Goal: Find specific page/section: Find specific page/section

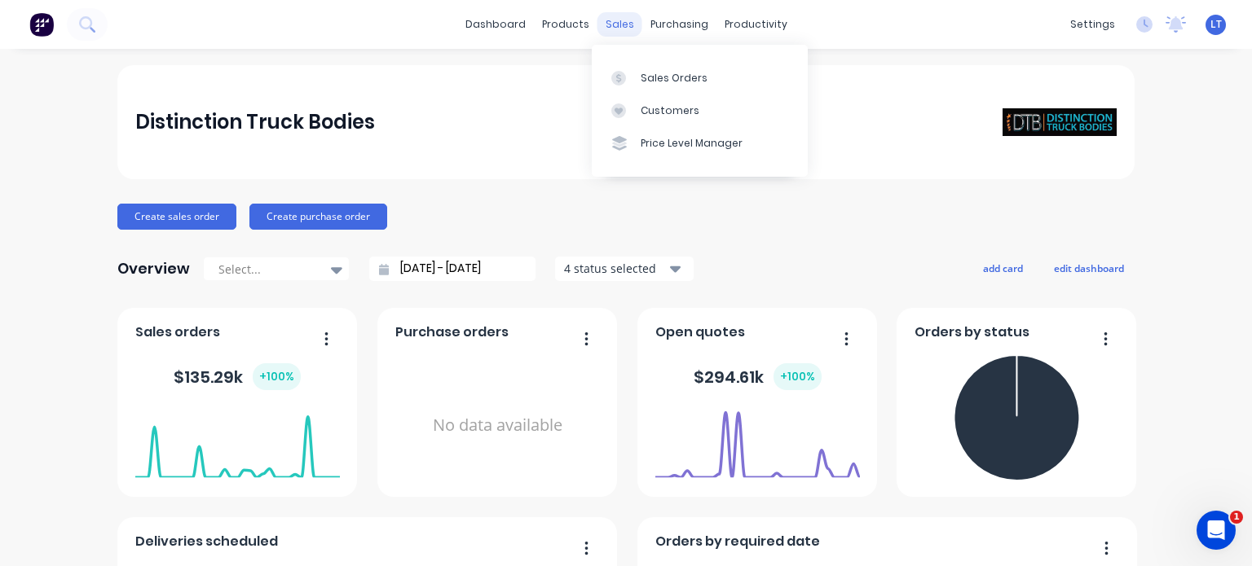
click at [610, 25] on div "sales" at bounding box center [619, 24] width 45 height 24
click at [650, 71] on div "Sales Orders" at bounding box center [674, 78] width 67 height 15
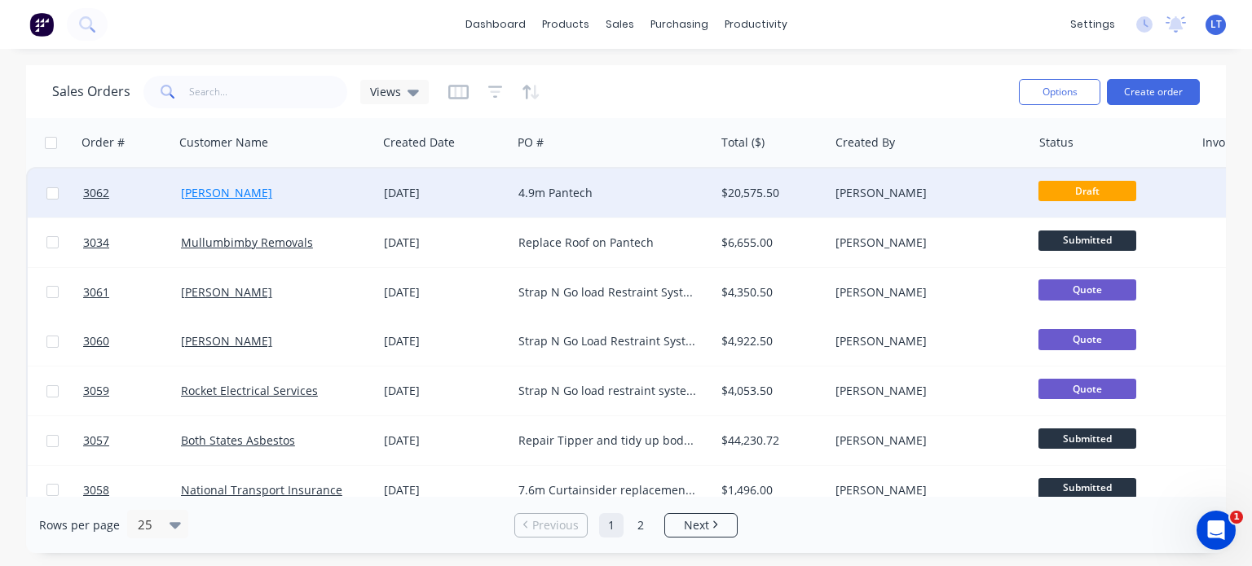
click at [231, 194] on link "[PERSON_NAME]" at bounding box center [226, 192] width 91 height 15
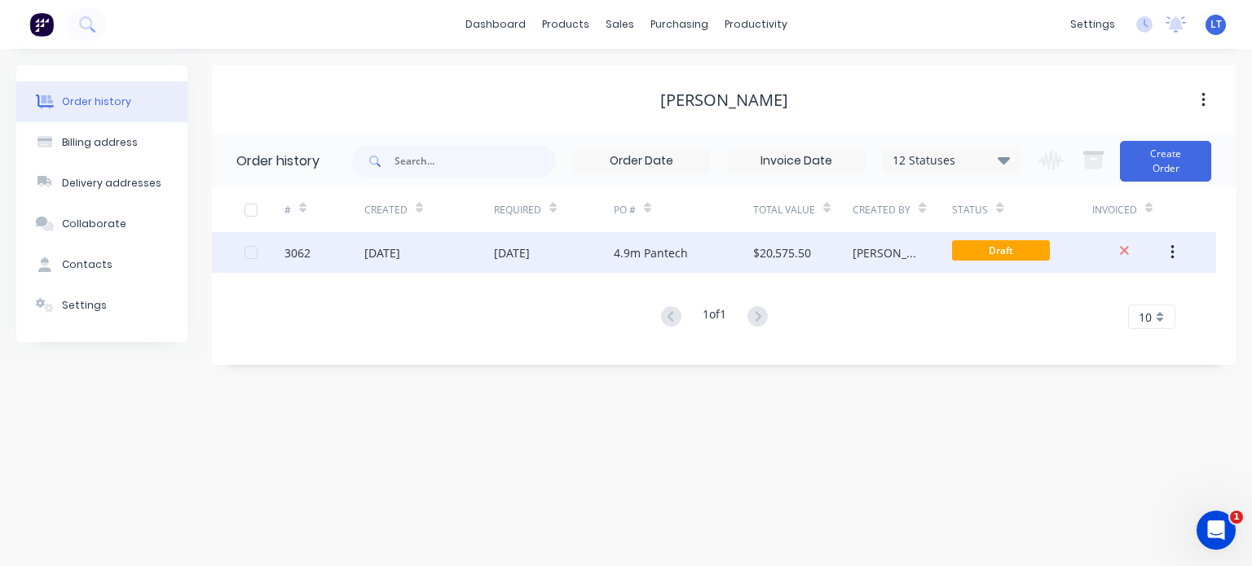
click at [530, 250] on div "[DATE]" at bounding box center [512, 253] width 36 height 17
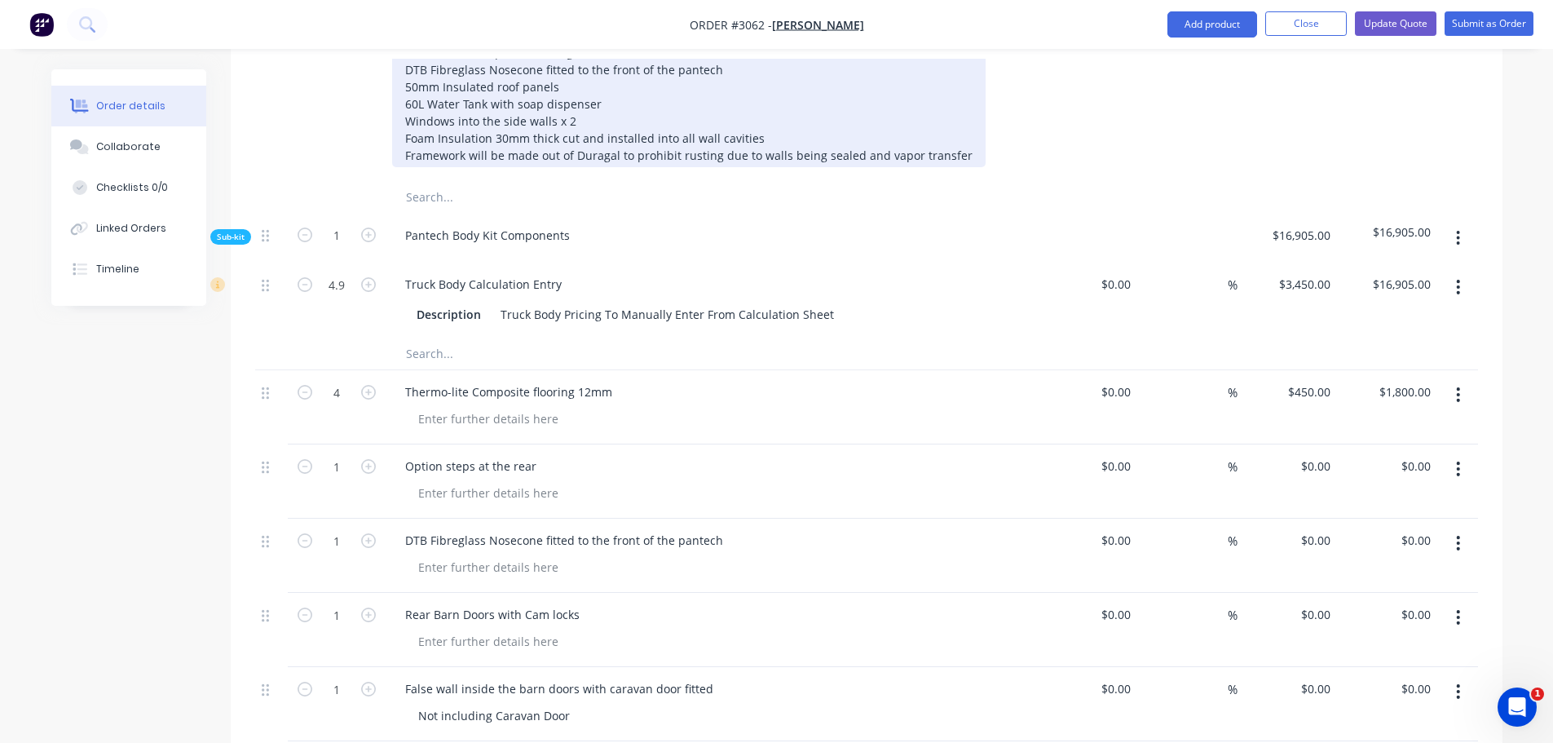
scroll to position [978, 0]
